Goal: Information Seeking & Learning: Learn about a topic

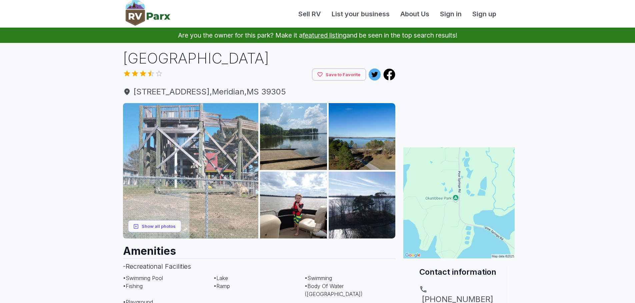
click at [207, 149] on img at bounding box center [191, 171] width 136 height 136
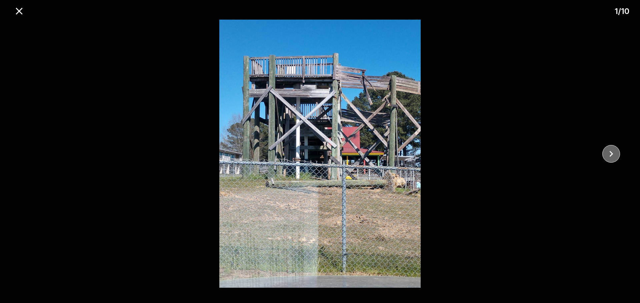
click at [608, 152] on icon "close" at bounding box center [611, 154] width 12 height 12
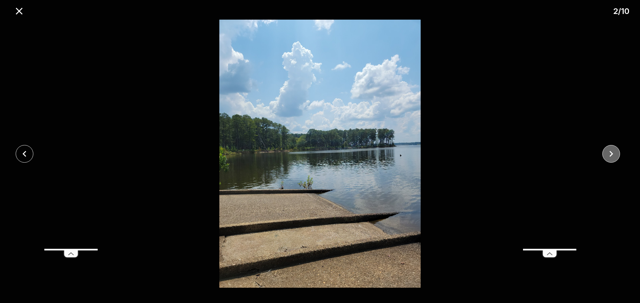
click at [608, 152] on icon "close" at bounding box center [611, 154] width 12 height 12
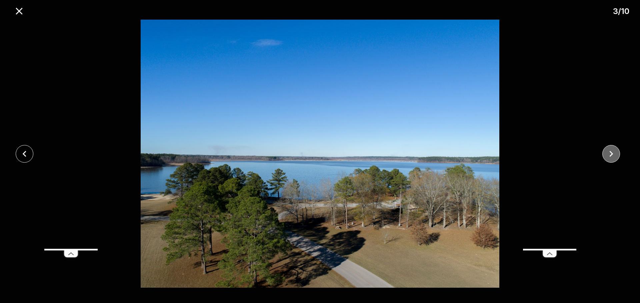
click at [608, 152] on icon "close" at bounding box center [611, 154] width 12 height 12
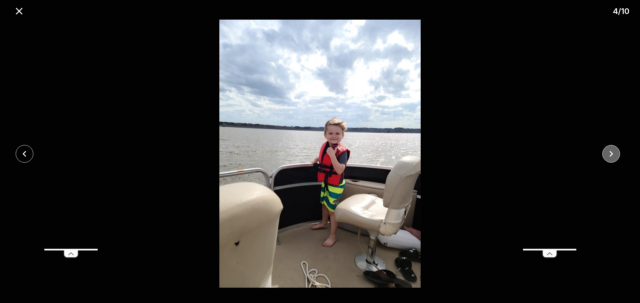
click at [608, 152] on icon "close" at bounding box center [611, 154] width 12 height 12
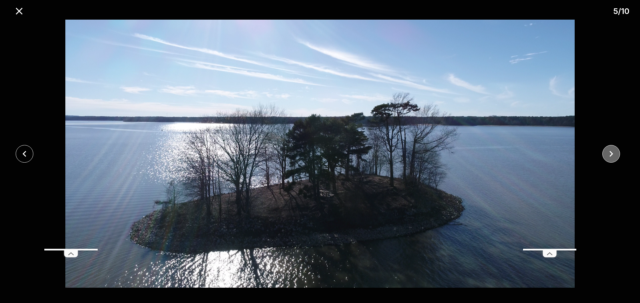
click at [608, 152] on icon "close" at bounding box center [611, 154] width 12 height 12
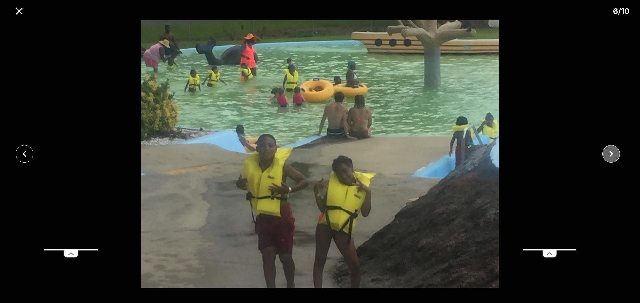
click at [608, 152] on icon "close" at bounding box center [611, 154] width 12 height 12
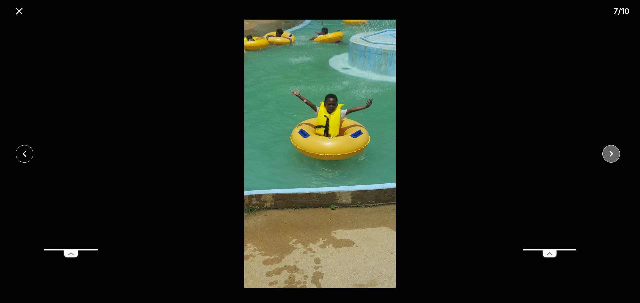
click at [608, 152] on icon "close" at bounding box center [611, 154] width 12 height 12
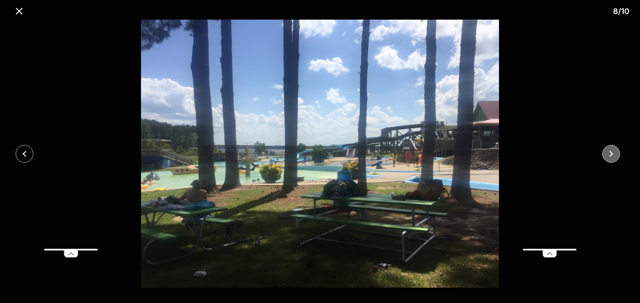
click at [609, 152] on icon "close" at bounding box center [611, 154] width 12 height 12
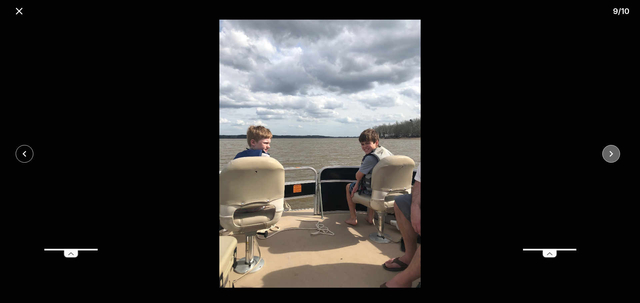
click at [609, 152] on icon "close" at bounding box center [611, 154] width 12 height 12
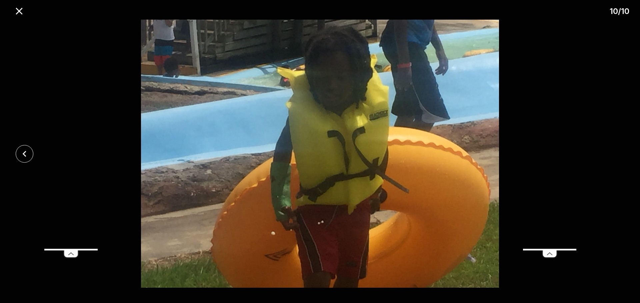
click at [609, 152] on div at bounding box center [320, 154] width 640 height 269
click at [16, 12] on icon "close" at bounding box center [19, 11] width 12 height 12
